Goal: Feedback & Contribution: Submit feedback/report problem

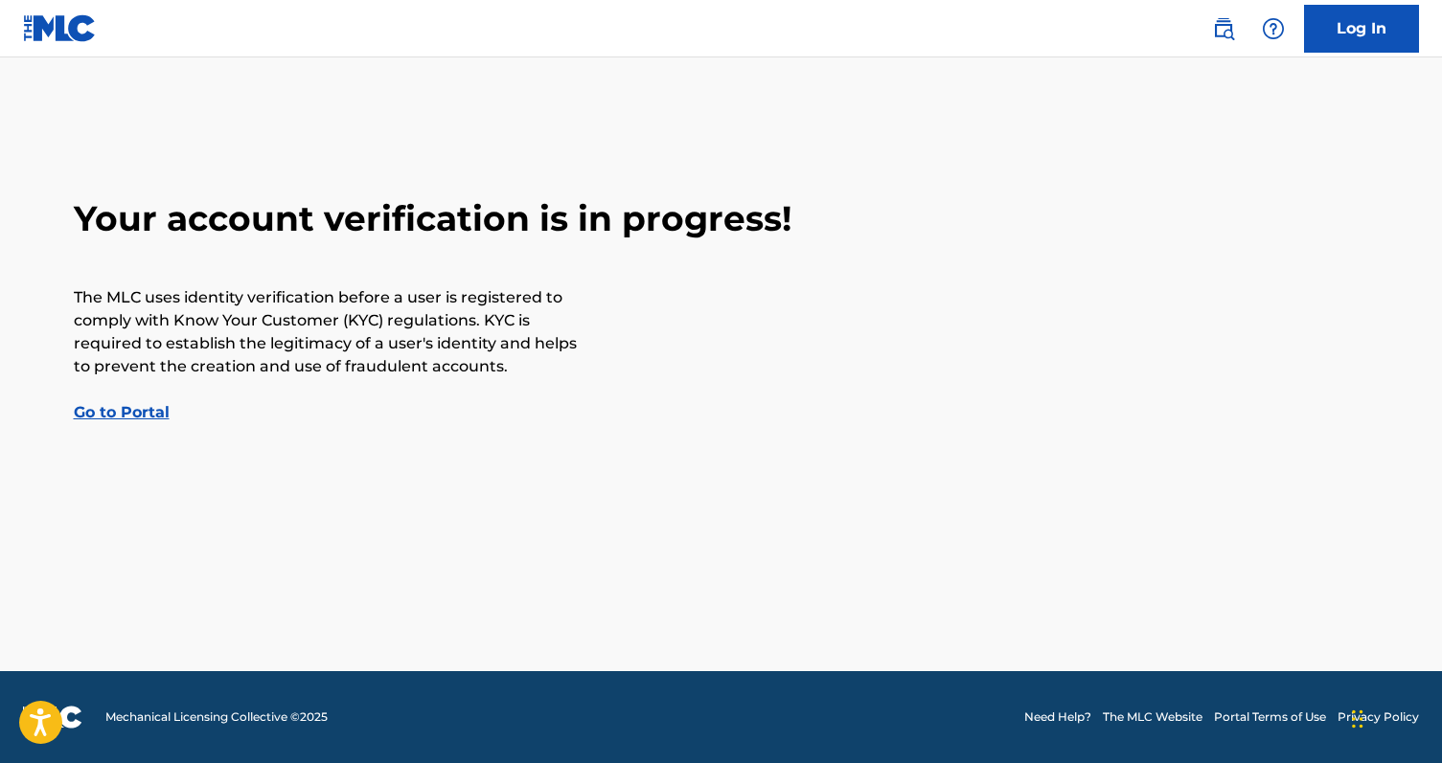
click at [343, 337] on p "The MLC uses identity verification before a user is registered to comply with K…" at bounding box center [328, 332] width 508 height 92
click at [111, 408] on link "Go to Portal" at bounding box center [122, 412] width 96 height 18
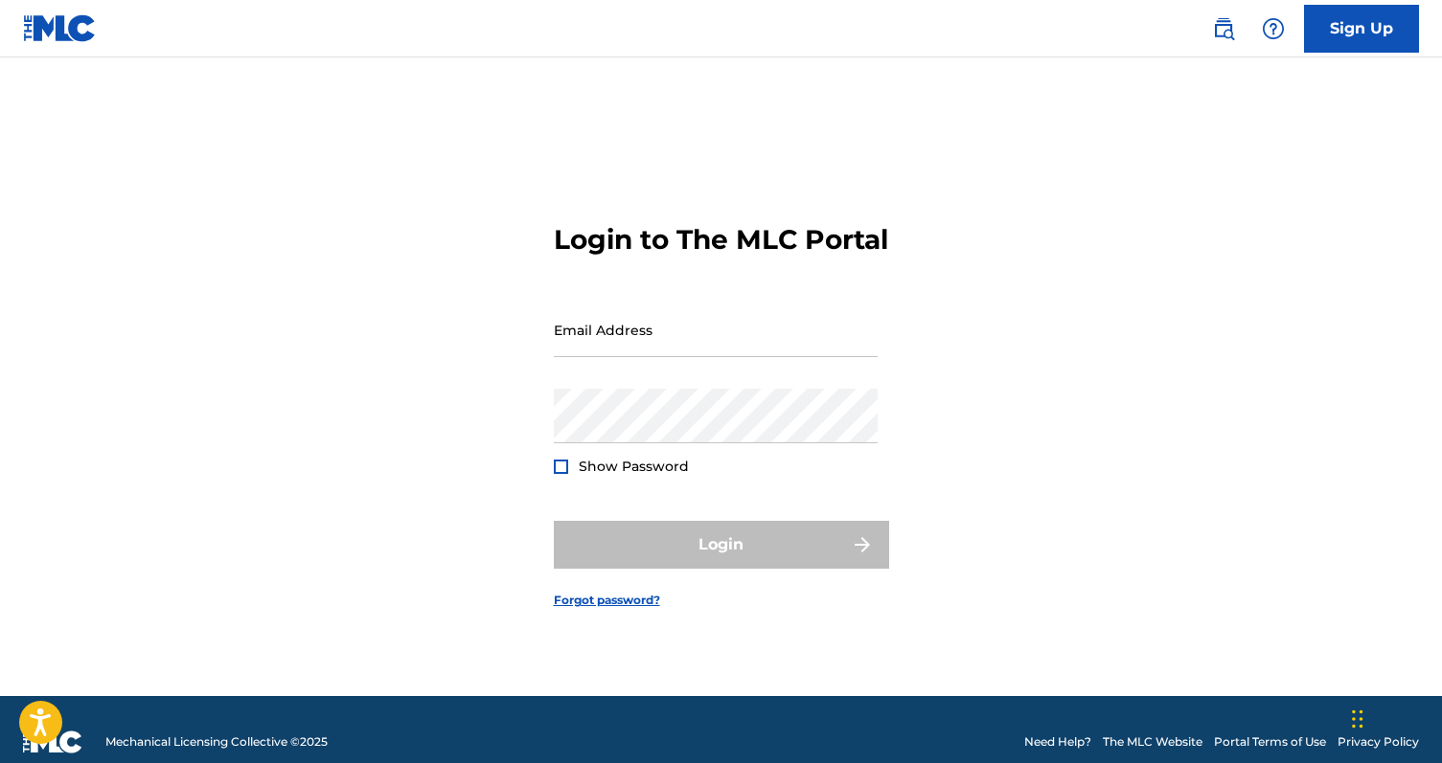
click at [591, 376] on div "Email Address" at bounding box center [716, 346] width 324 height 86
click at [630, 345] on input "Email Address" at bounding box center [716, 330] width 324 height 55
type input "[EMAIL_ADDRESS][DOMAIN_NAME]"
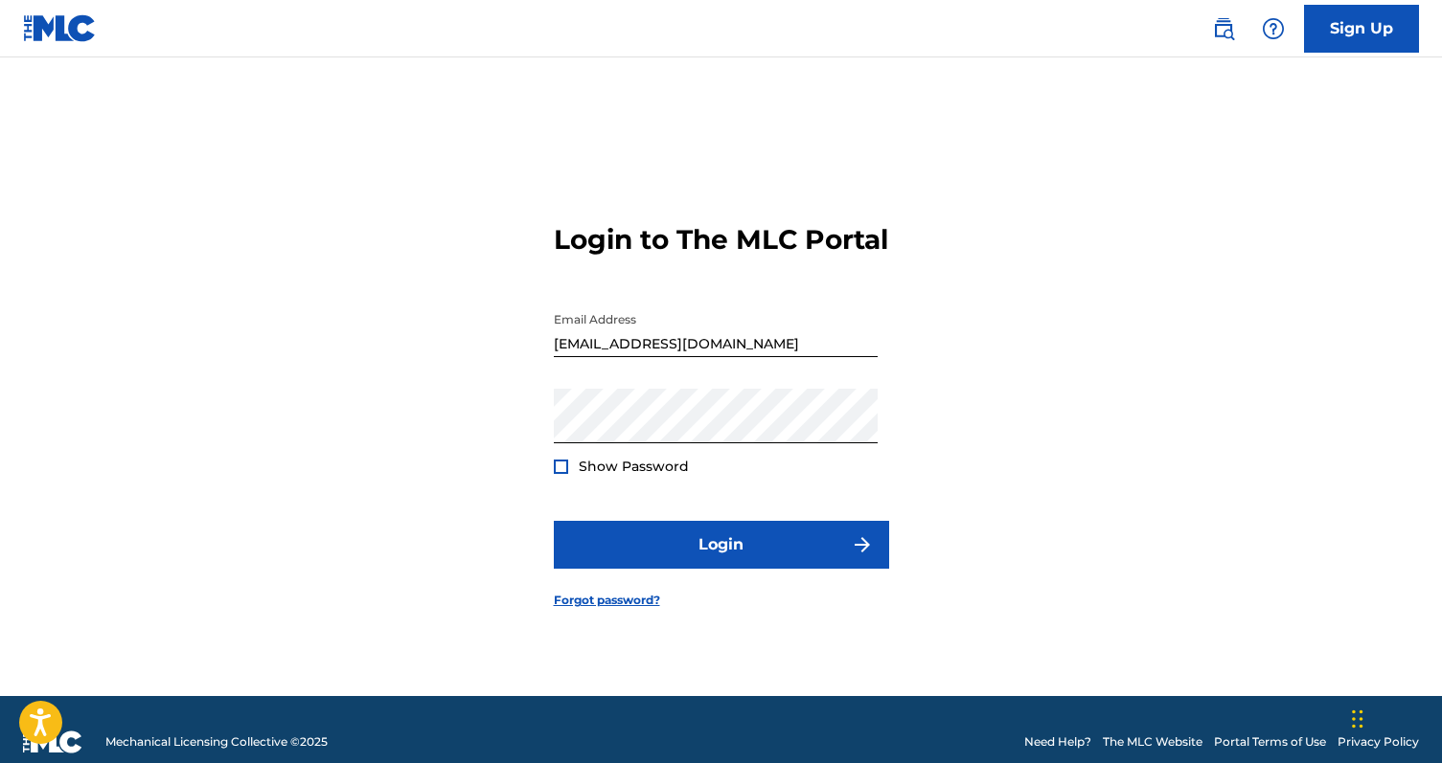
click at [563, 474] on div at bounding box center [561, 467] width 14 height 14
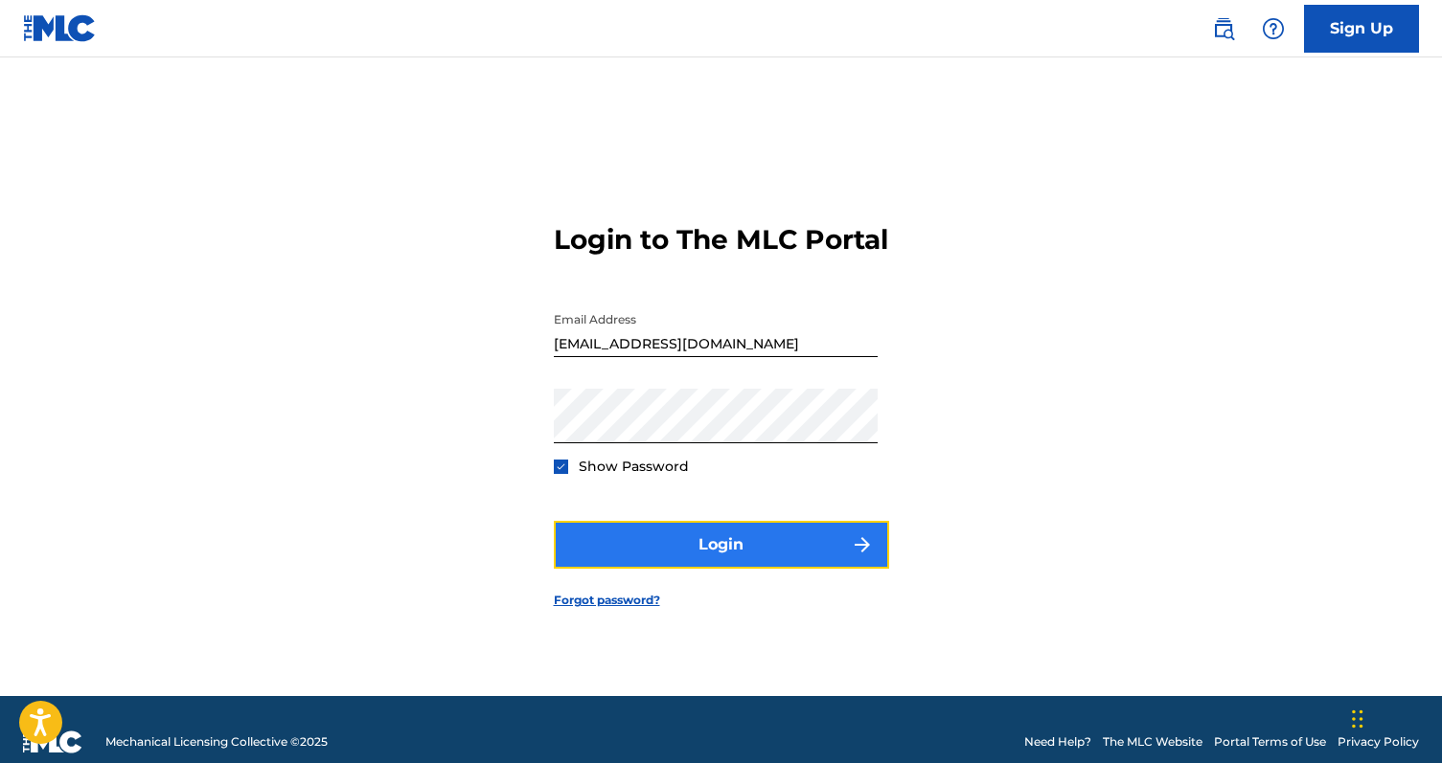
click at [694, 551] on button "Login" at bounding box center [721, 545] width 335 height 48
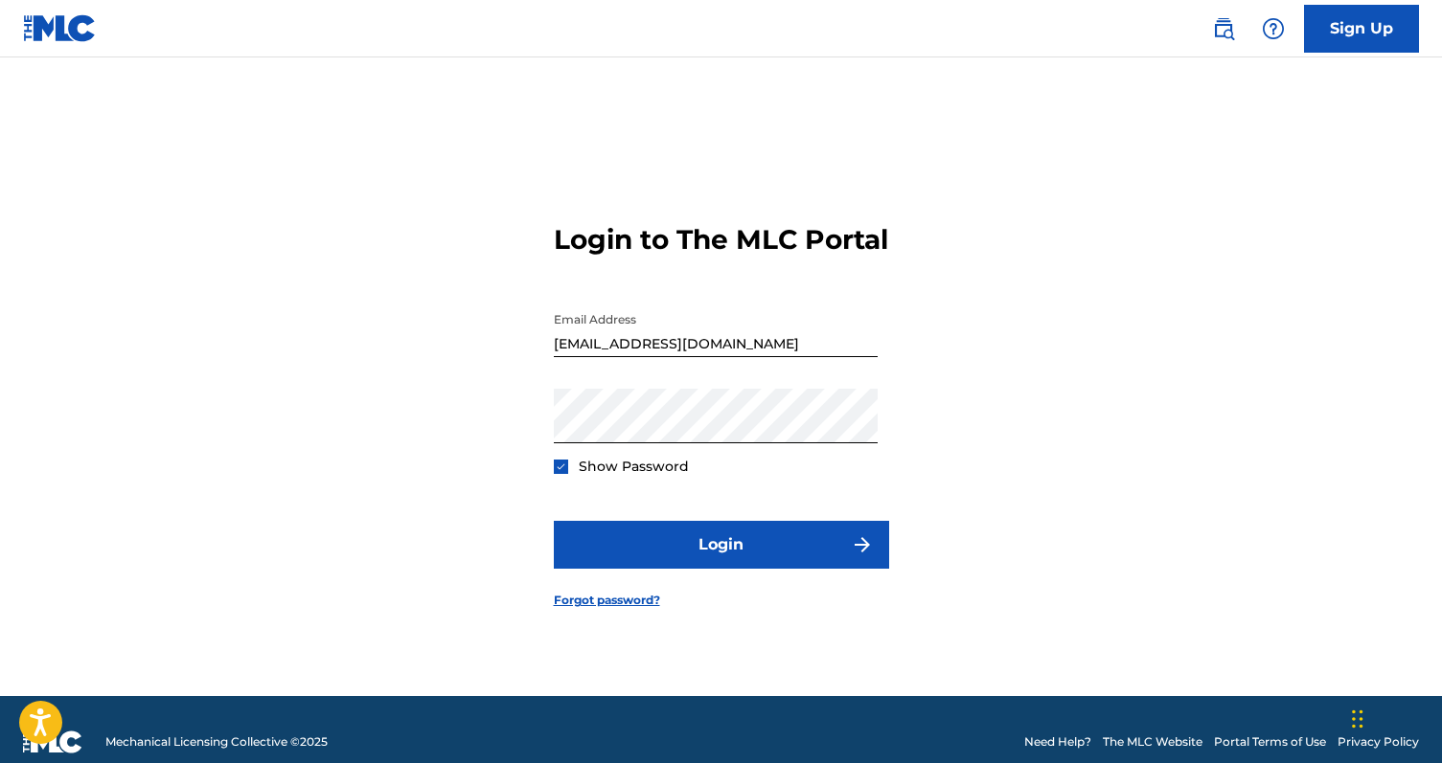
click at [540, 484] on div "Login to The MLC Portal Email Address [EMAIL_ADDRESS][DOMAIN_NAME] Password Sho…" at bounding box center [721, 400] width 1341 height 591
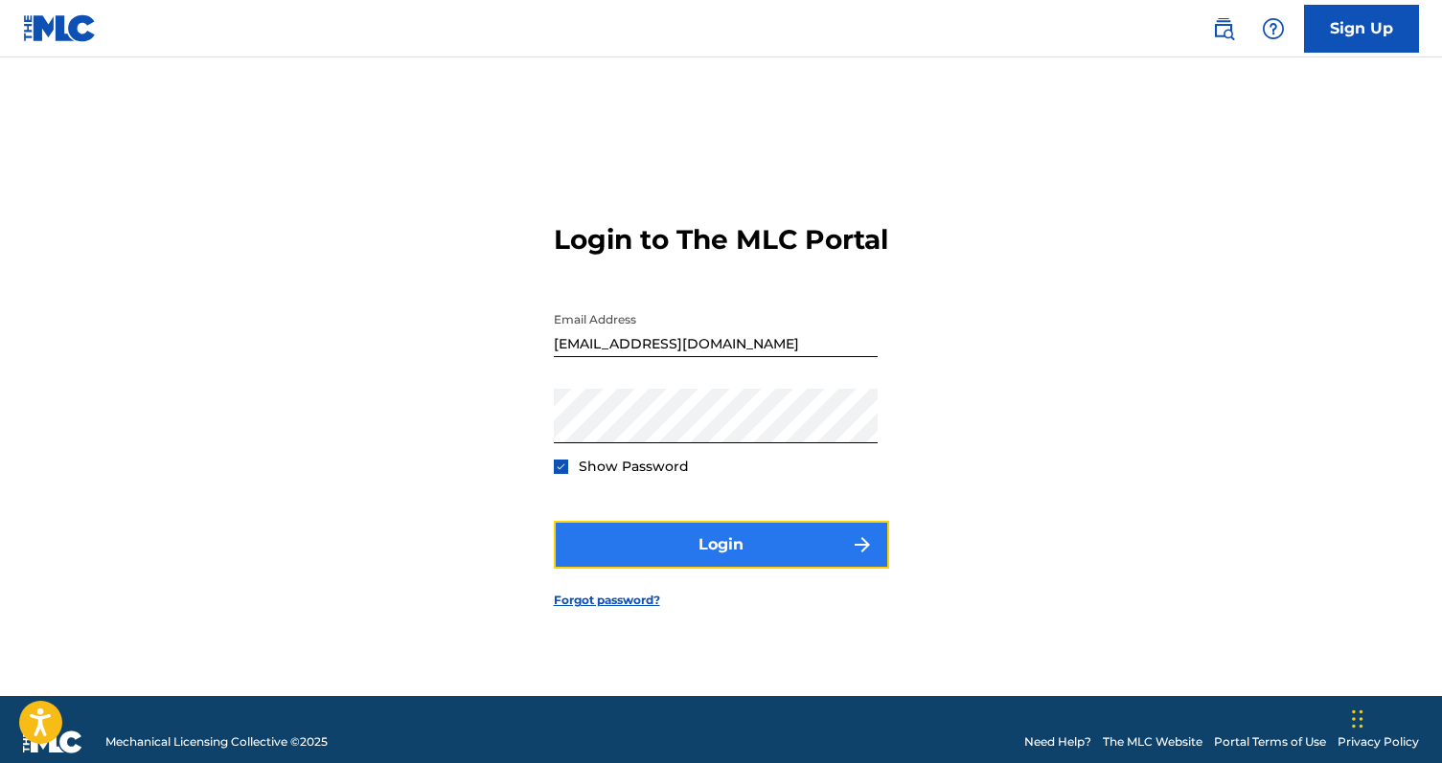
click at [660, 569] on button "Login" at bounding box center [721, 545] width 335 height 48
click at [775, 569] on button "Login" at bounding box center [721, 545] width 335 height 48
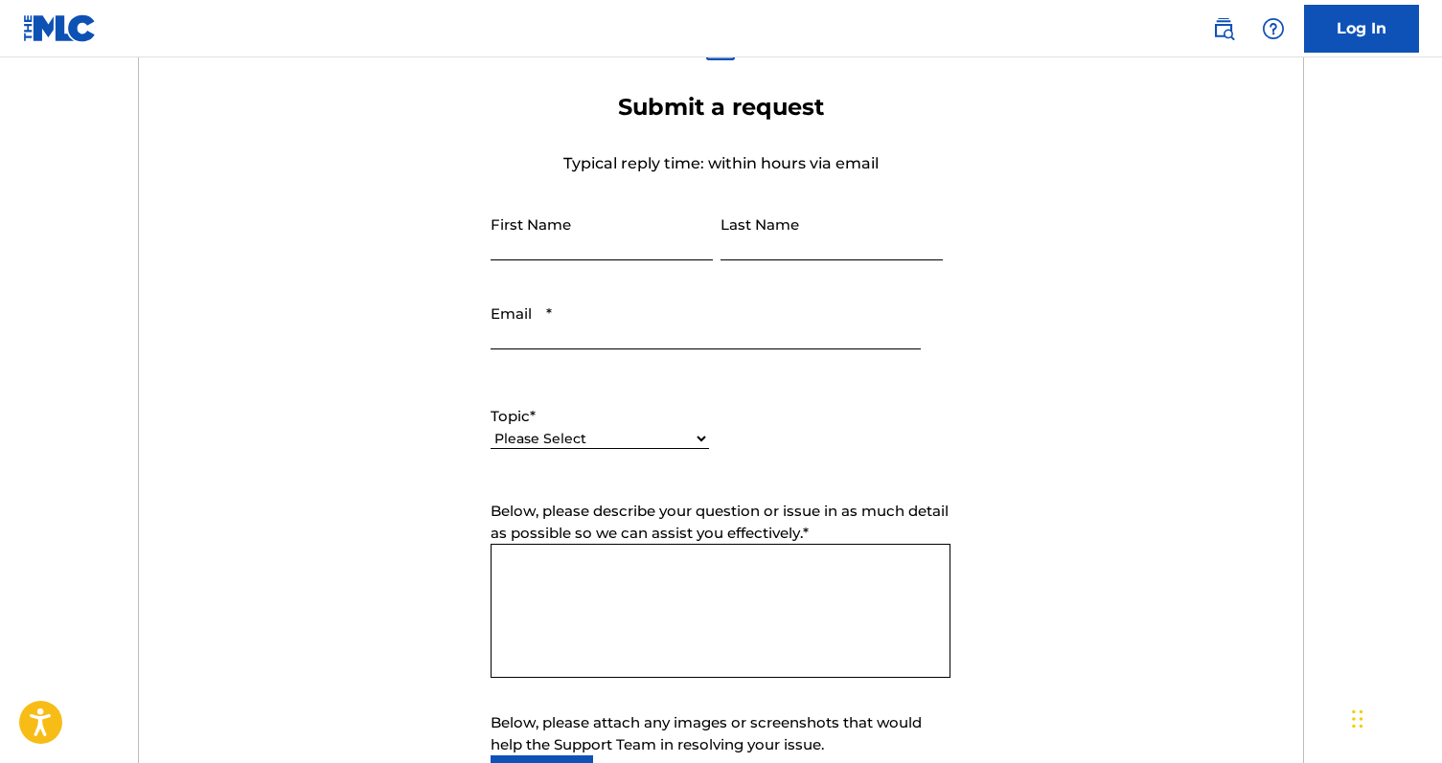
scroll to position [700, 0]
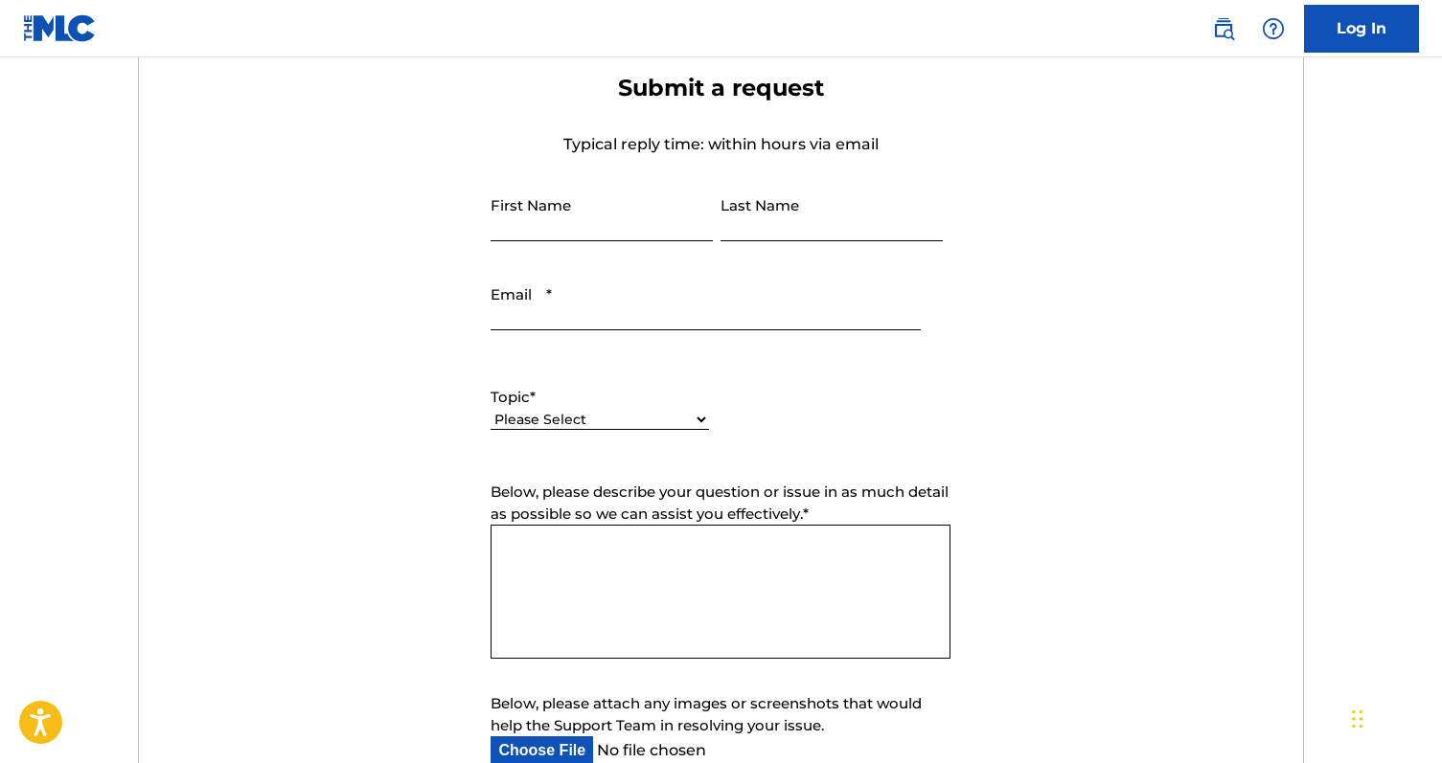
click at [533, 203] on input "First Name" at bounding box center [601, 214] width 222 height 55
type input "SEBASTIEN"
type input "GRAUX"
type input "[EMAIL_ADDRESS][DOMAIN_NAME]"
click at [566, 421] on select "Please Select I need help with my account I need help with managing my catalog …" at bounding box center [599, 420] width 218 height 20
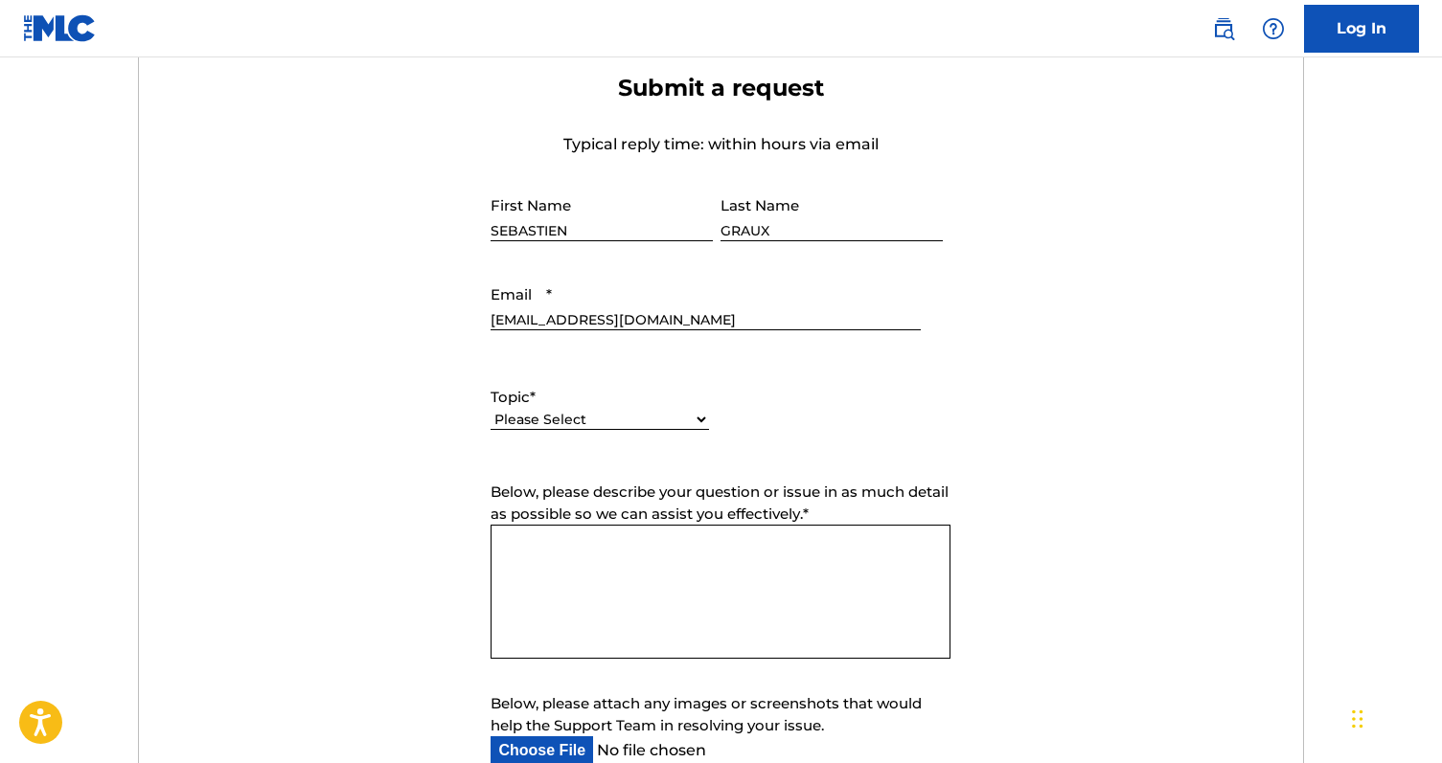
select select "I need help with my account"
click at [490, 411] on select "Please Select I need help with my account I need help with managing my catalog …" at bounding box center [599, 420] width 218 height 20
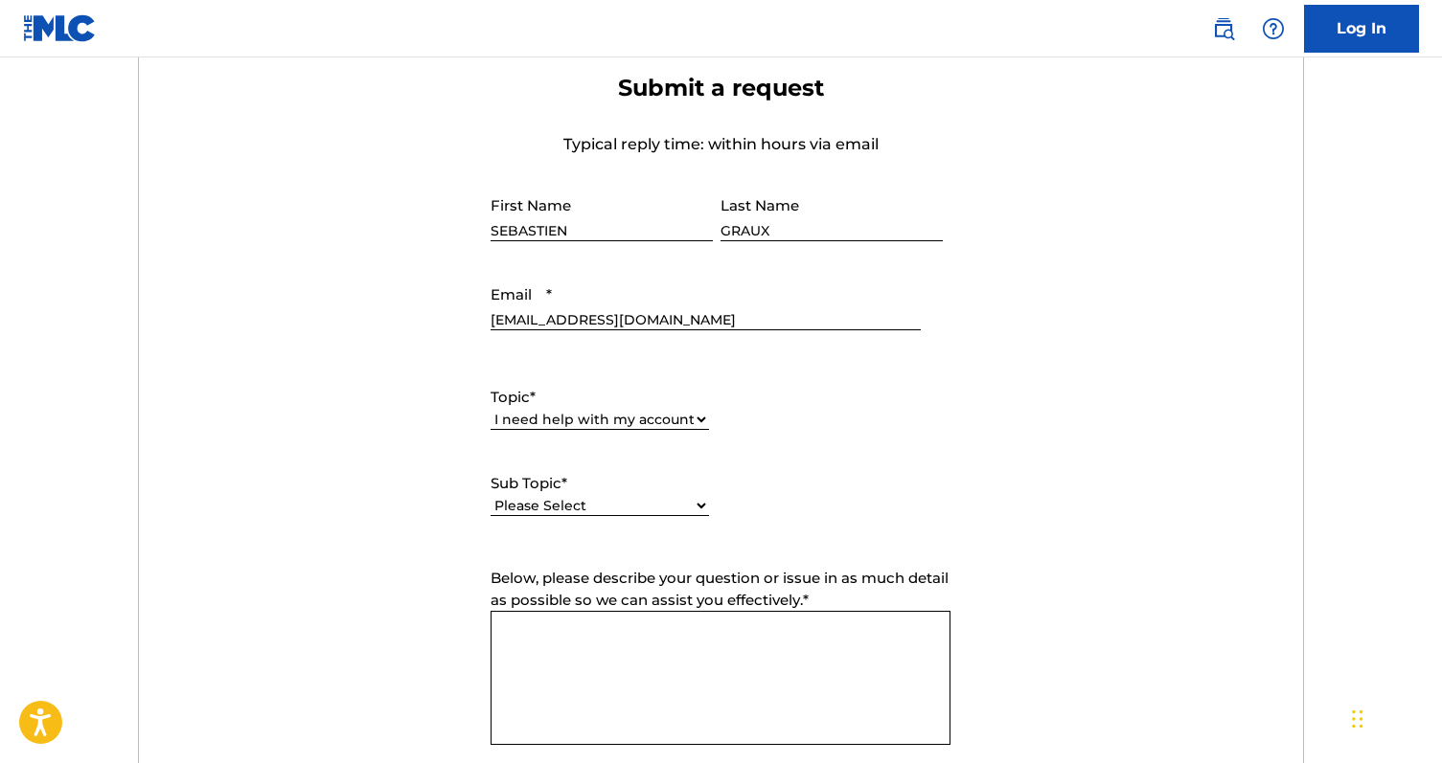
click at [625, 580] on span "Below, please describe your question or issue in as much detail as possible so …" at bounding box center [719, 589] width 458 height 40
click at [625, 611] on textarea "Below, please describe your question or issue in as much detail as possible so …" at bounding box center [720, 678] width 460 height 134
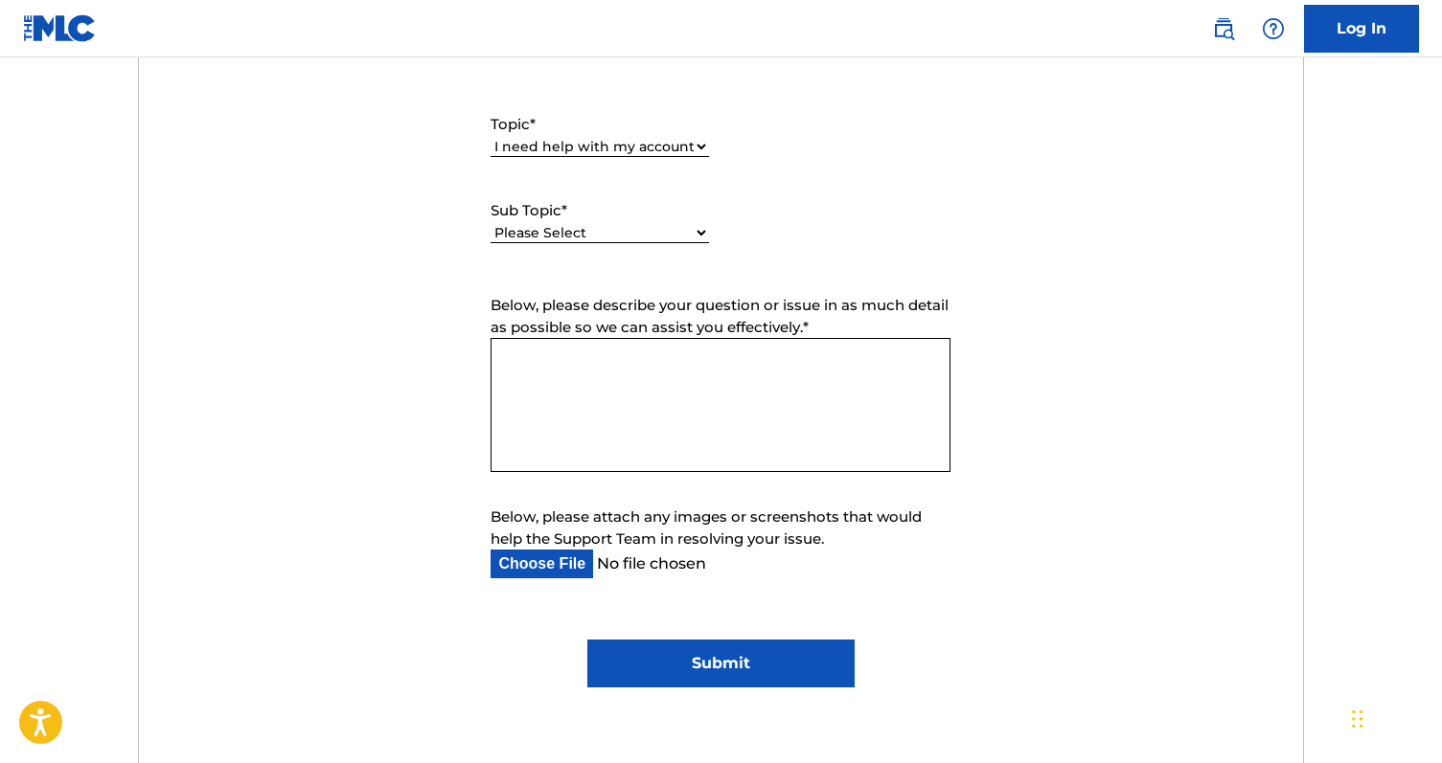
scroll to position [971, 0]
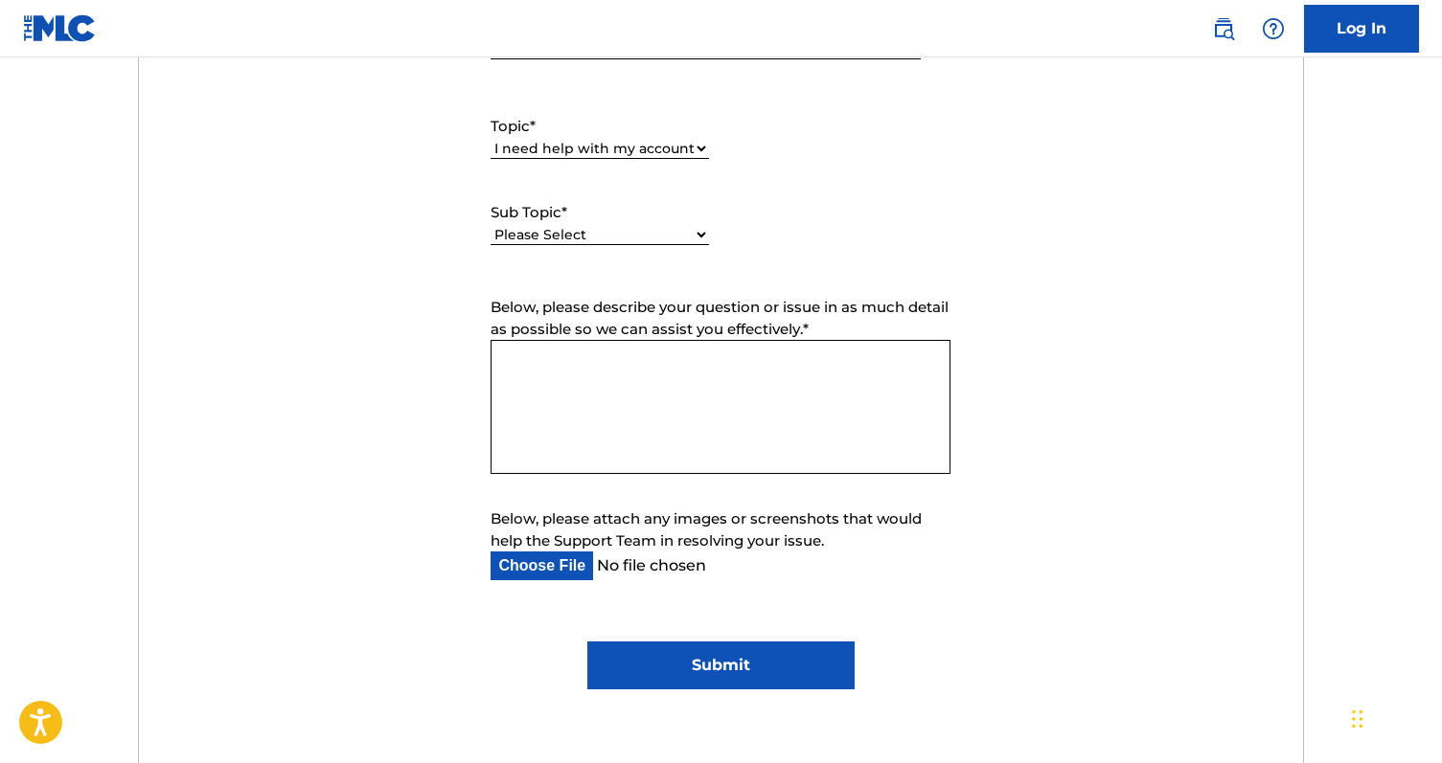
click at [570, 231] on select "Please Select I need help with my user account I can't log in to my user accoun…" at bounding box center [599, 235] width 218 height 20
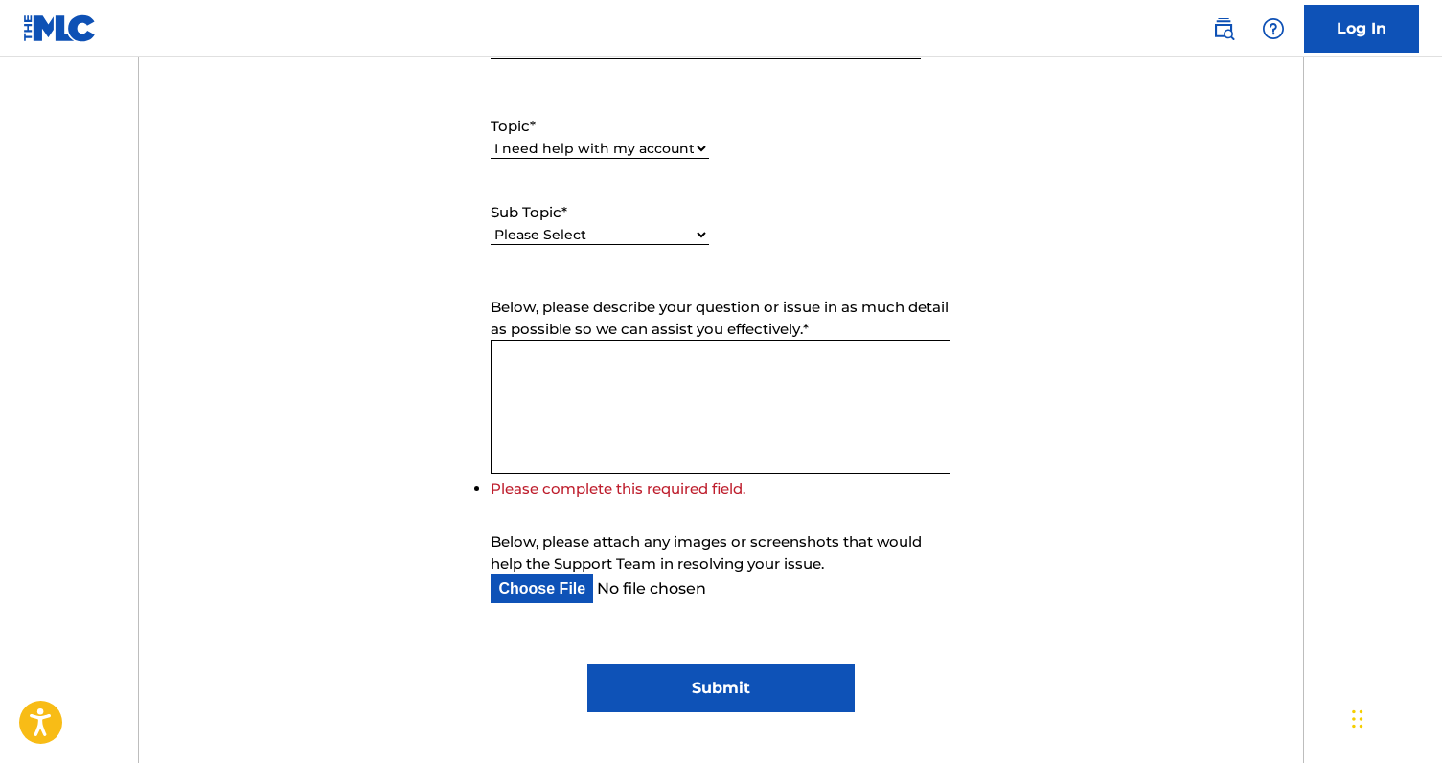
click at [661, 234] on select "Please Select I need help with my user account I can't log in to my user accoun…" at bounding box center [599, 235] width 218 height 20
select select "I was not verified as a user"
click at [490, 226] on select "Please Select I need help with my user account I can't log in to my user accoun…" at bounding box center [599, 235] width 218 height 20
click at [1022, 248] on form "Submit a request Typical reply time: within hours via email First Name SEBASTIE…" at bounding box center [721, 258] width 1164 height 910
click at [422, 283] on form "Submit a request Typical reply time: within hours via email First Name SEBASTIE…" at bounding box center [721, 258] width 1164 height 910
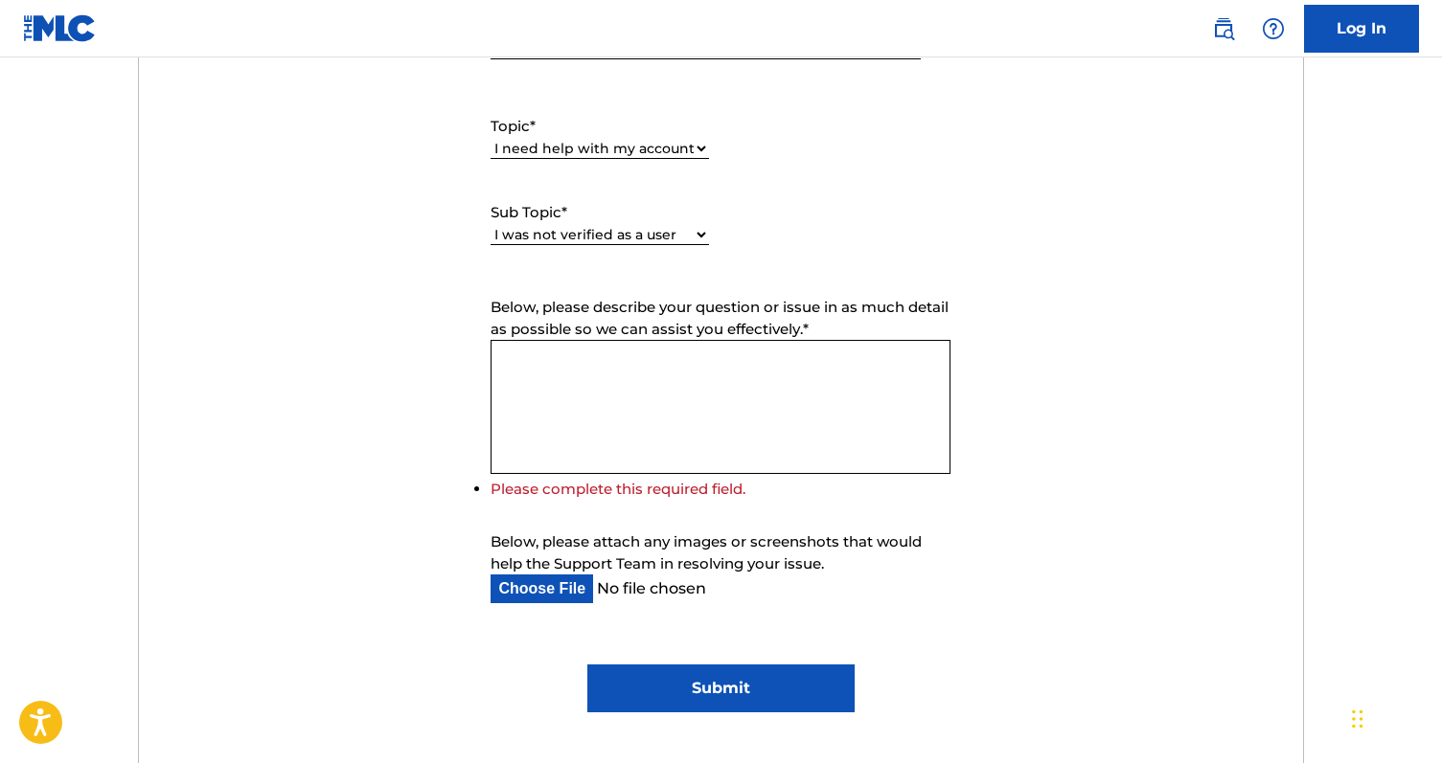
click at [644, 385] on textarea "Below, please describe your question or issue in as much detail as possible so …" at bounding box center [720, 407] width 460 height 134
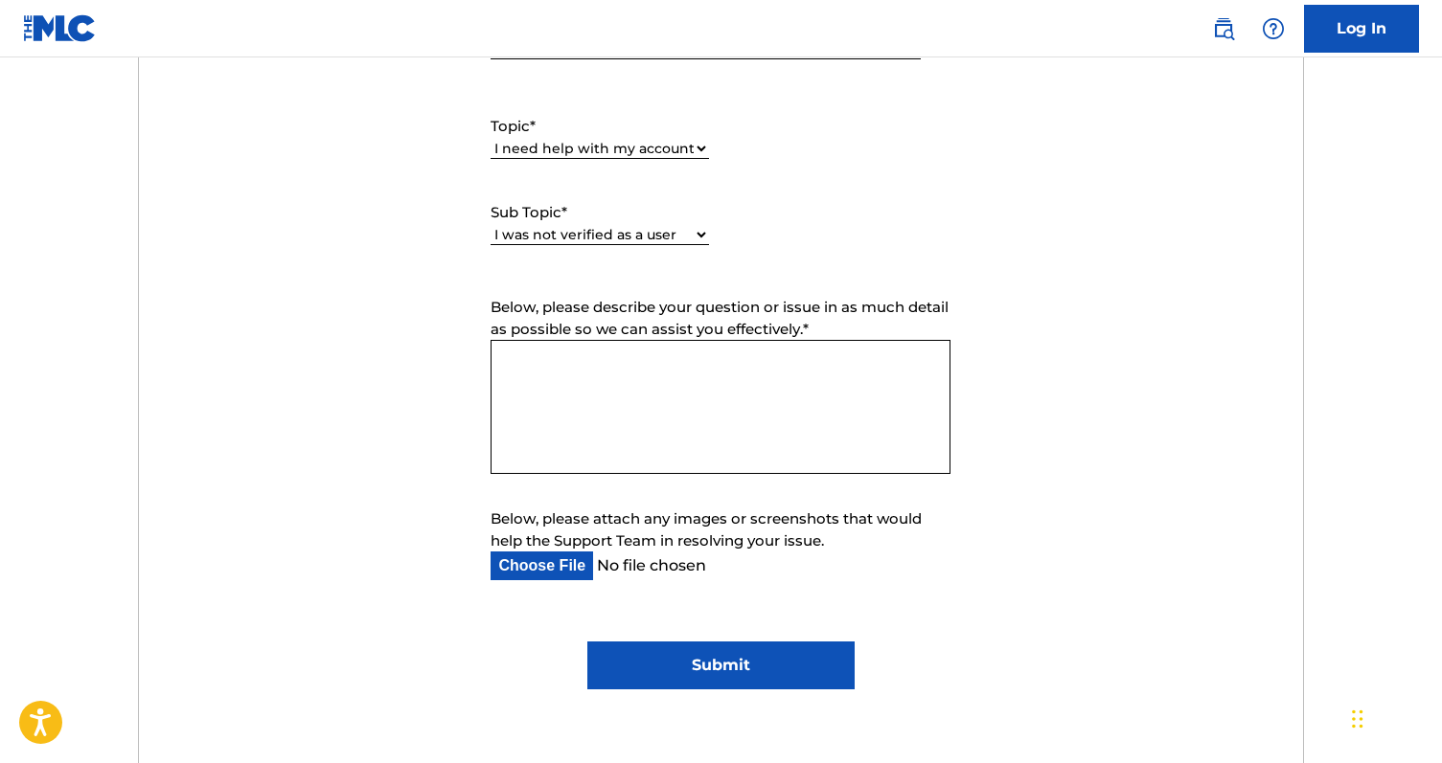
paste textarea "Hello, My name is Sébastien Graux — I’m a 3x Grammy-nominated, multi-platinum p…"
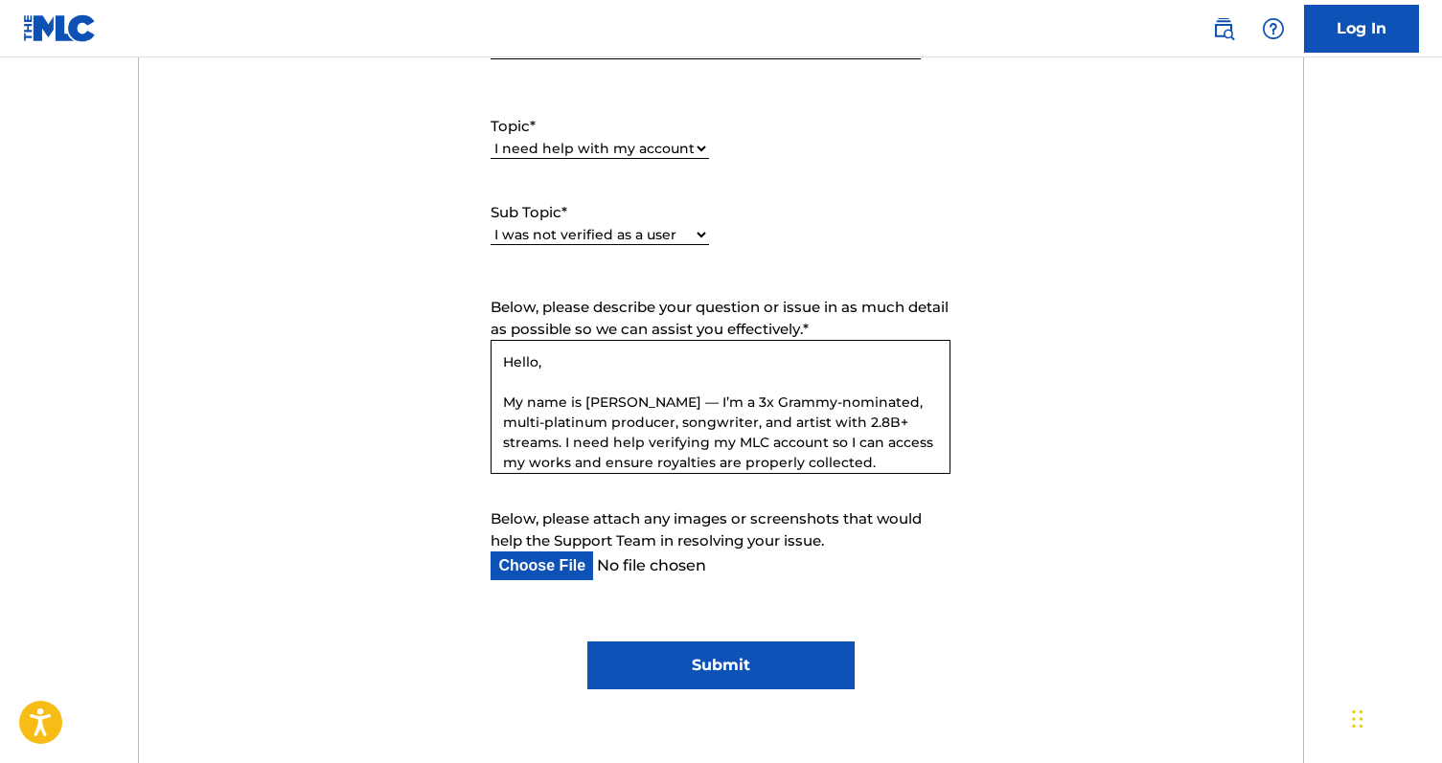
scroll to position [159, 0]
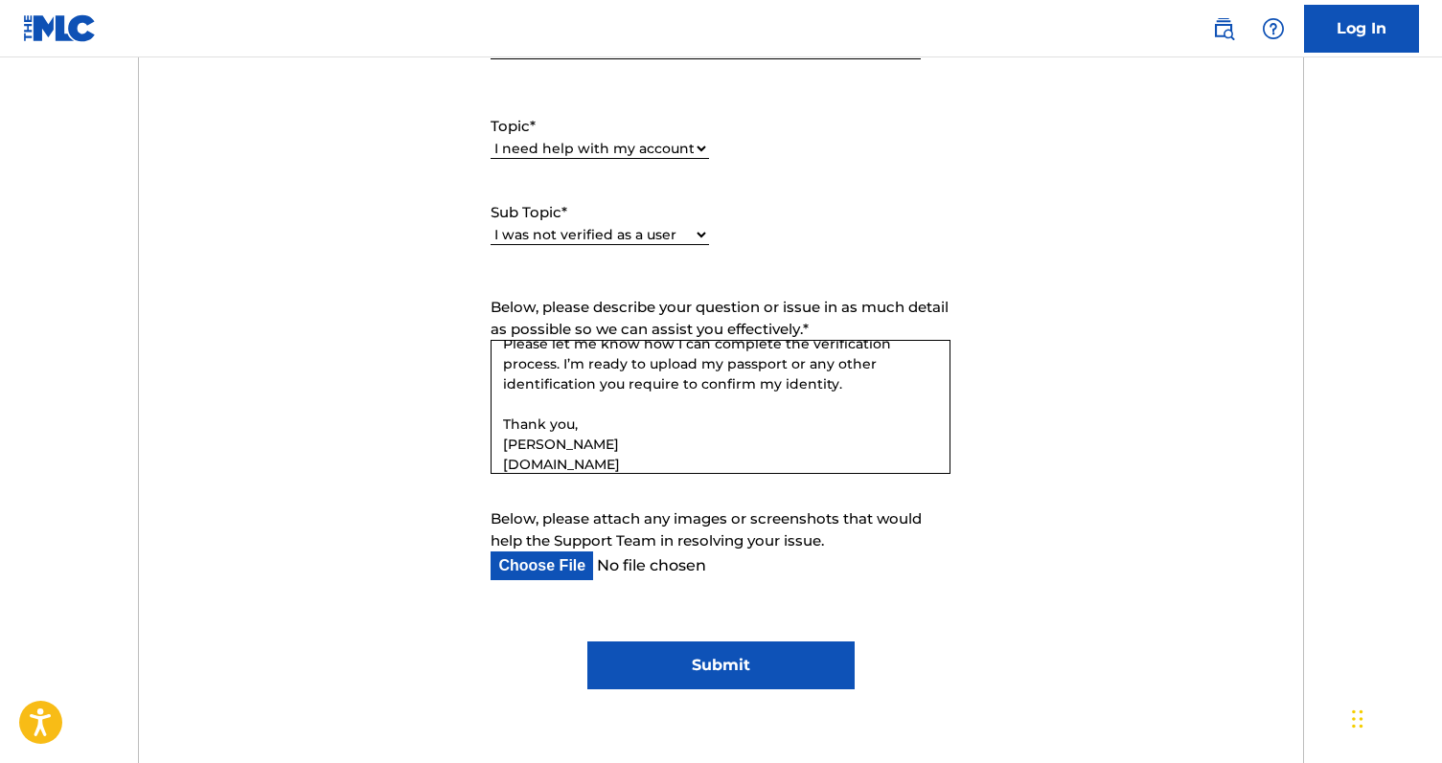
type textarea "Hello, My name is Sébastien Graux — I’m a 3x Grammy-nominated, multi-platinum p…"
click at [527, 639] on form "Submit a request Typical reply time: within hours via email First Name SEBASTIE…" at bounding box center [721, 246] width 1164 height 887
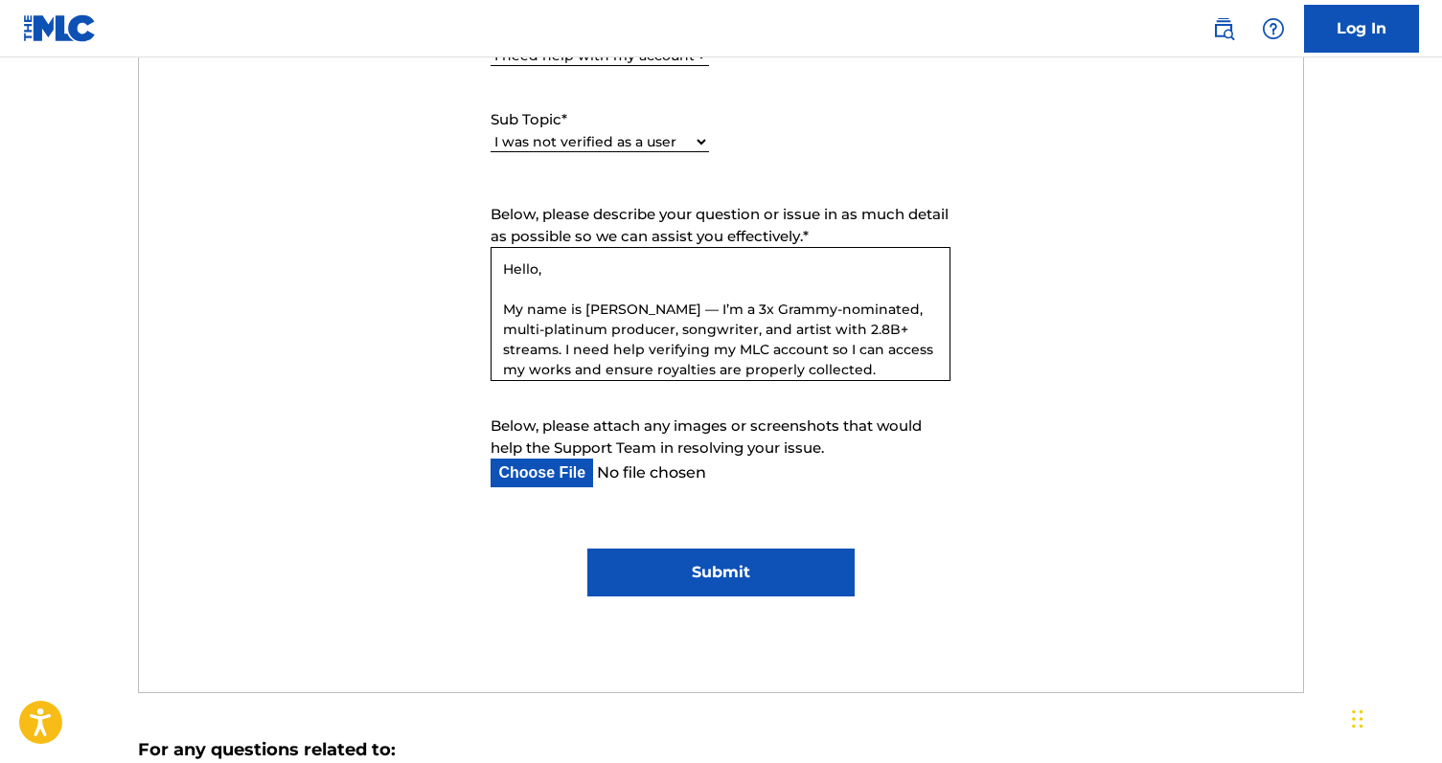
scroll to position [172, 0]
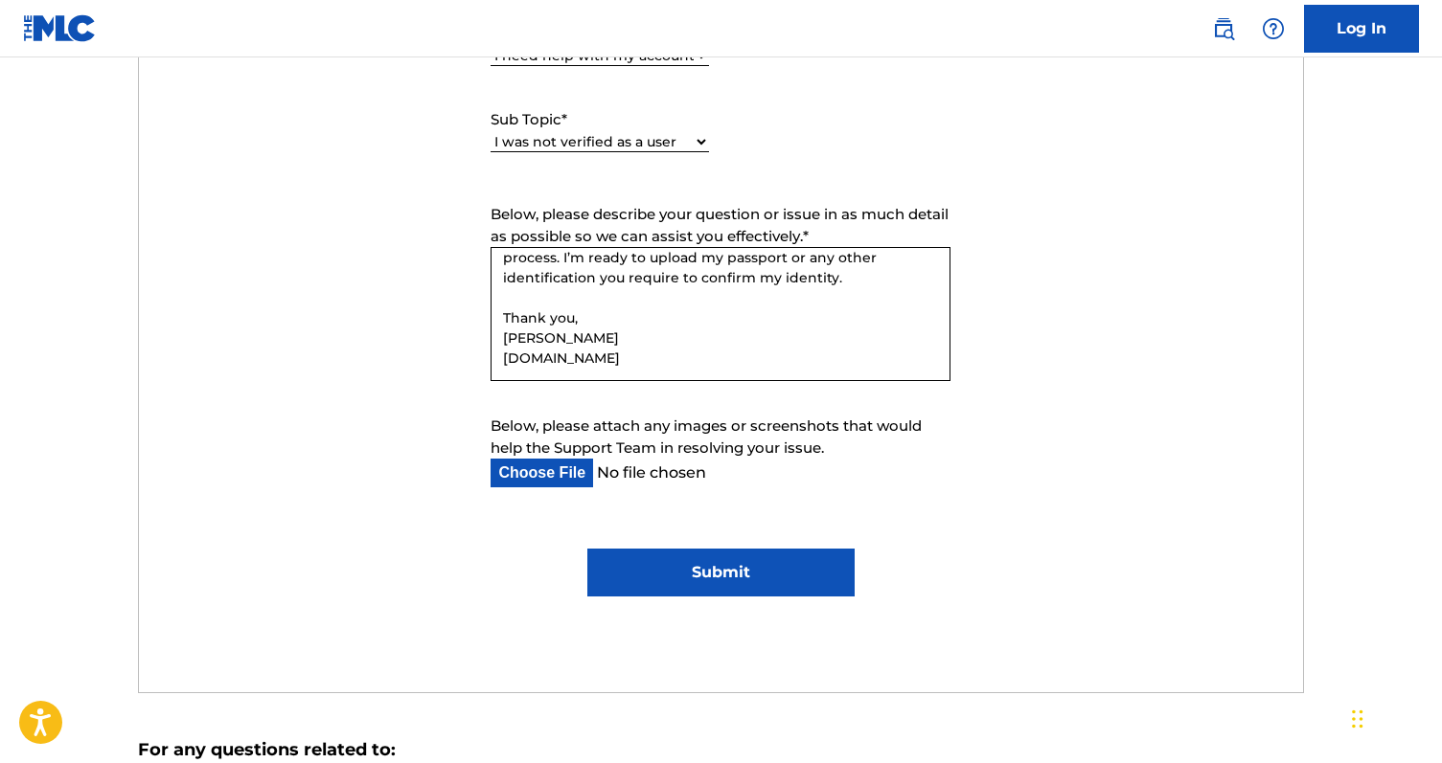
click at [721, 572] on input "Submit" at bounding box center [720, 573] width 267 height 48
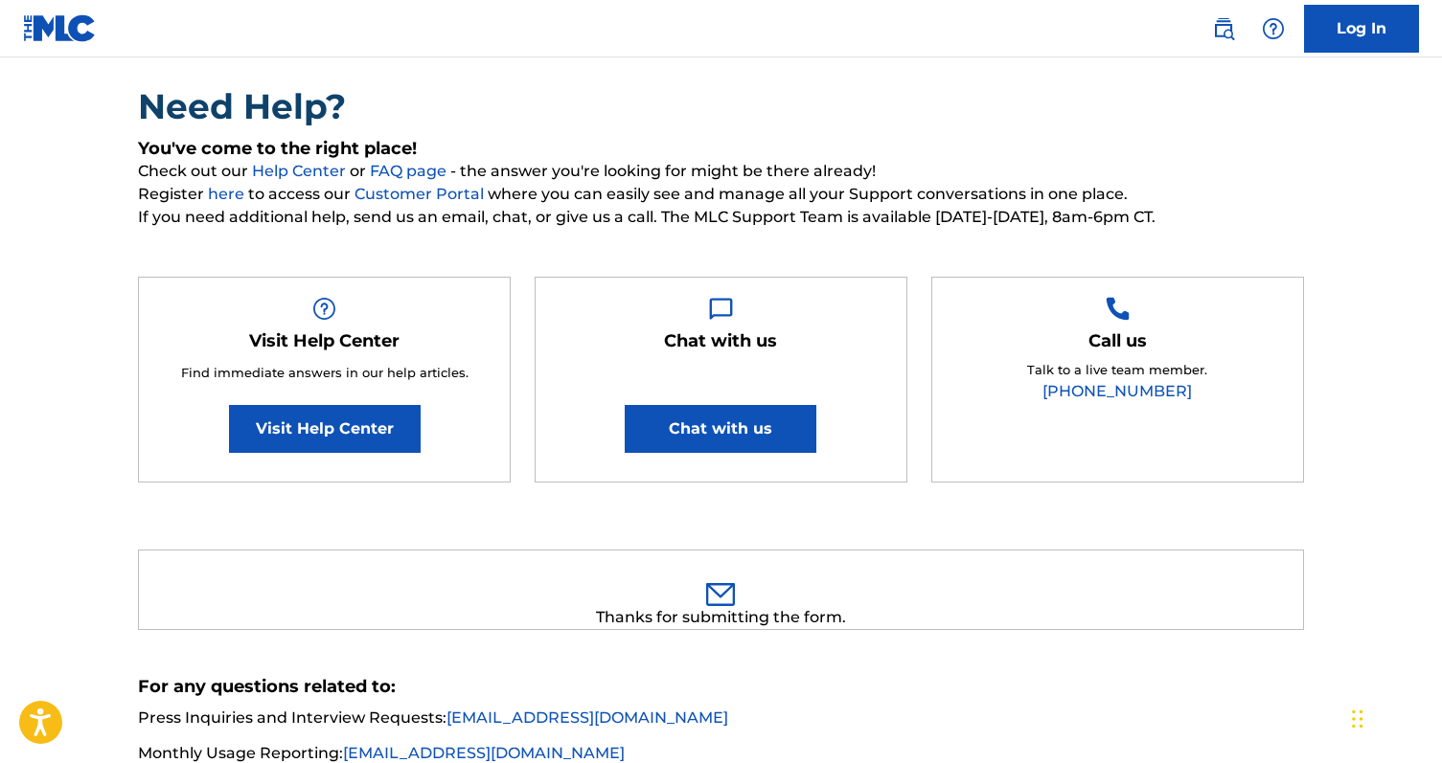
scroll to position [132, 0]
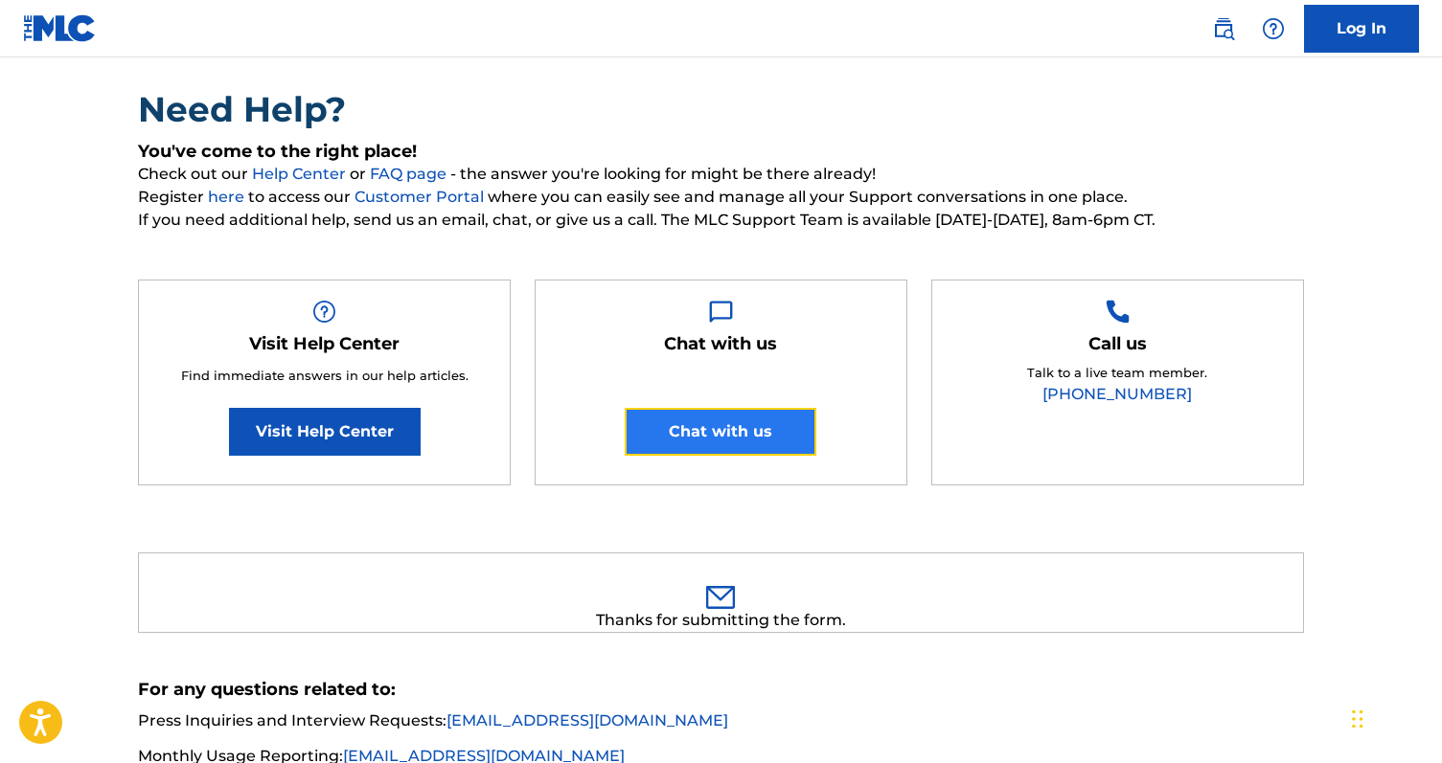
click at [739, 426] on button "Chat with us" at bounding box center [721, 432] width 192 height 48
